Goal: Use online tool/utility: Utilize a website feature to perform a specific function

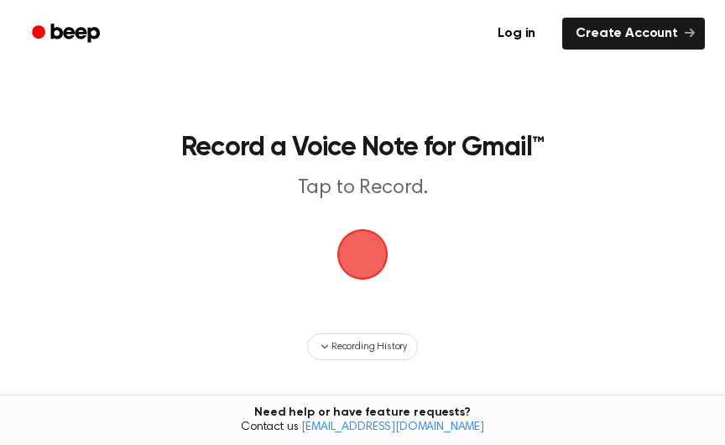
click at [345, 241] on span "button" at bounding box center [362, 254] width 51 height 51
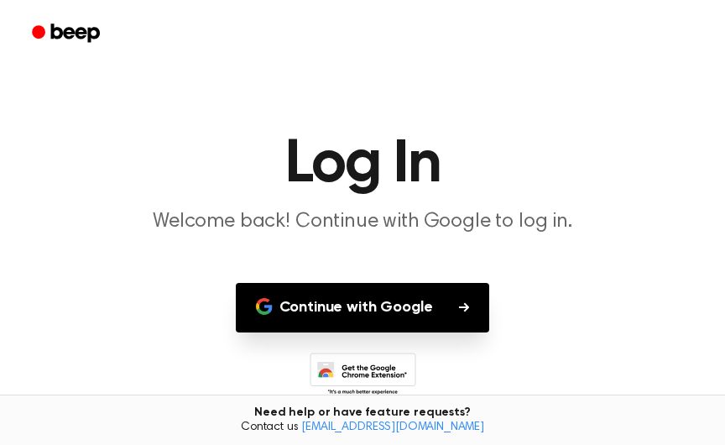
click at [384, 322] on button "Continue with Google" at bounding box center [363, 308] width 254 height 50
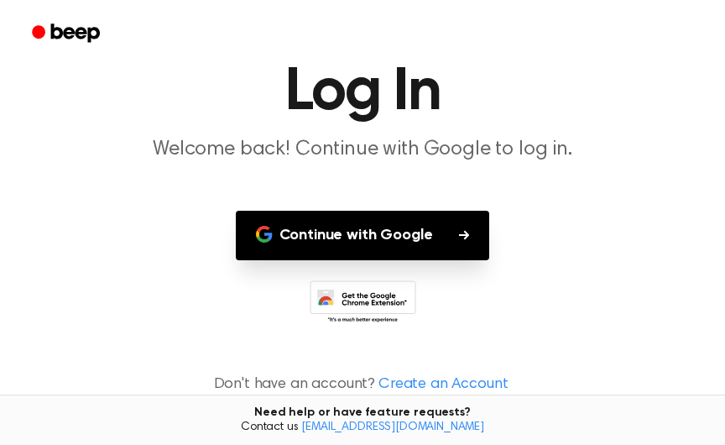
scroll to position [72, 0]
click at [401, 240] on button "Continue with Google" at bounding box center [363, 236] width 254 height 50
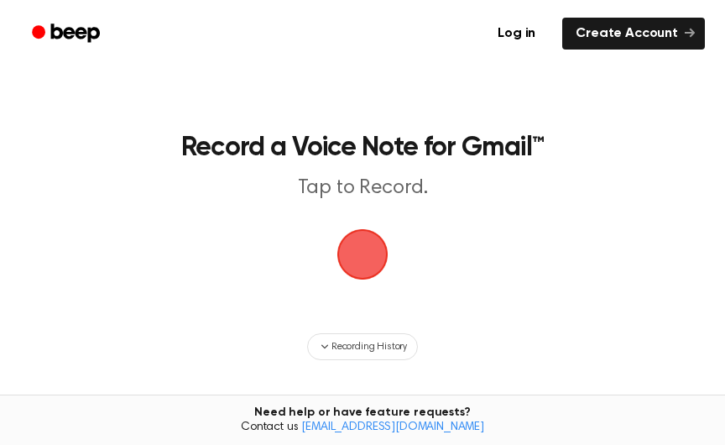
click at [376, 258] on span "button" at bounding box center [362, 254] width 82 height 82
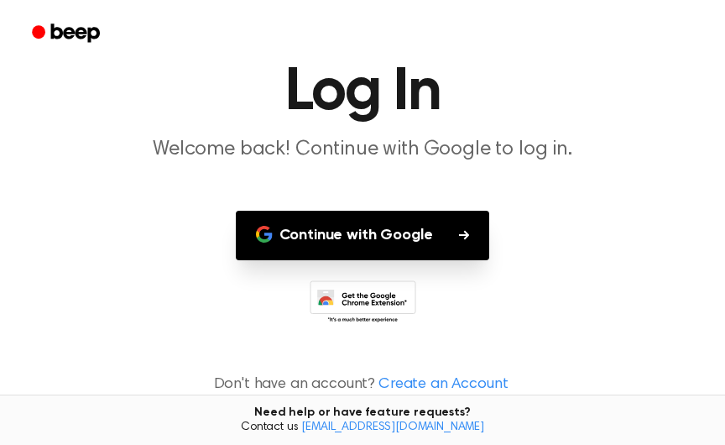
scroll to position [135, 0]
